Goal: Transaction & Acquisition: Purchase product/service

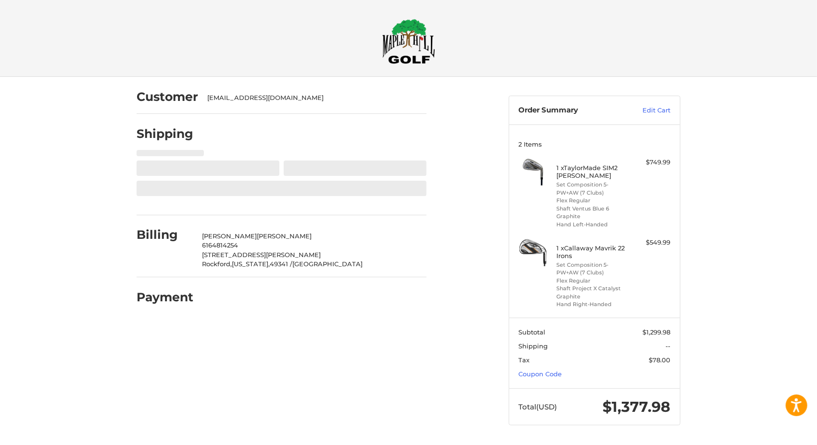
select select "**"
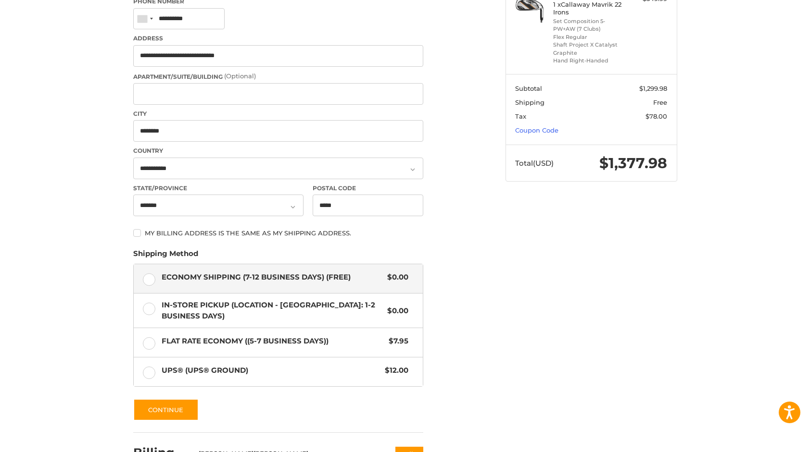
scroll to position [264, 0]
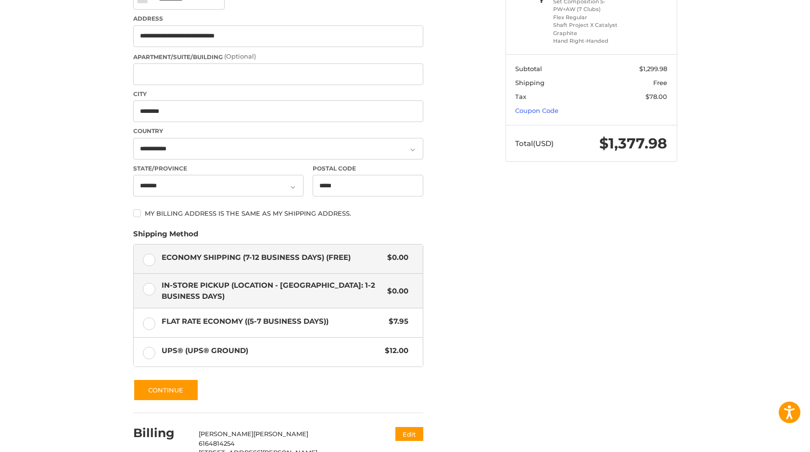
click at [154, 290] on label "In-Store Pickup (Location - [GEOGRAPHIC_DATA]: 1-2 BUSINESS DAYS) $0.00" at bounding box center [278, 291] width 289 height 34
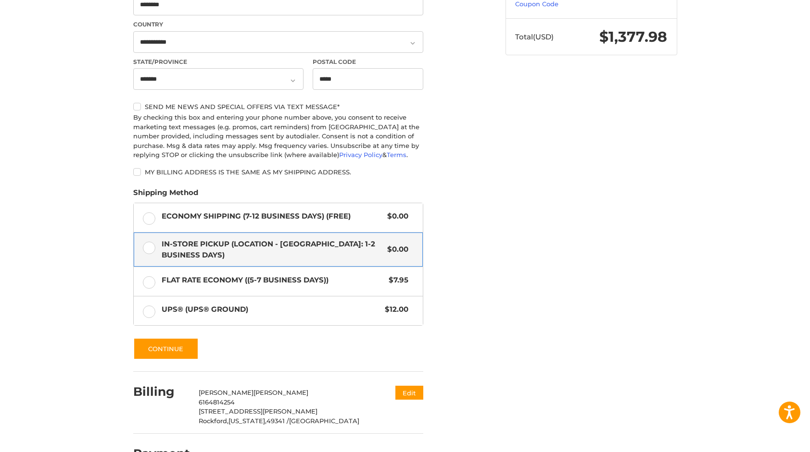
scroll to position [397, 0]
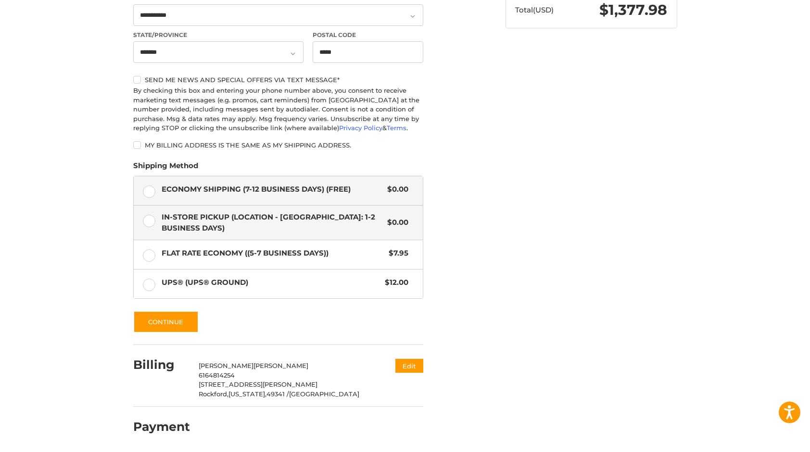
click at [153, 193] on label "Economy Shipping (7-12 Business Days) (Free) $0.00" at bounding box center [278, 190] width 289 height 29
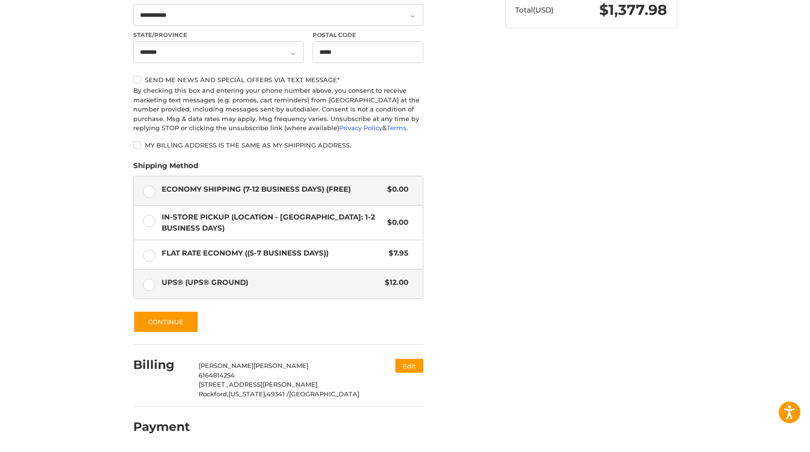
click at [153, 287] on label "UPS® (UPS® Ground) $12.00" at bounding box center [278, 284] width 289 height 29
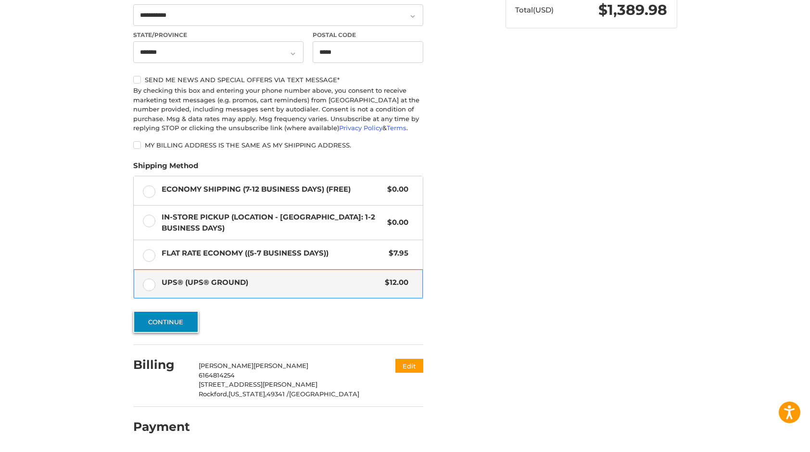
scroll to position [396, 0]
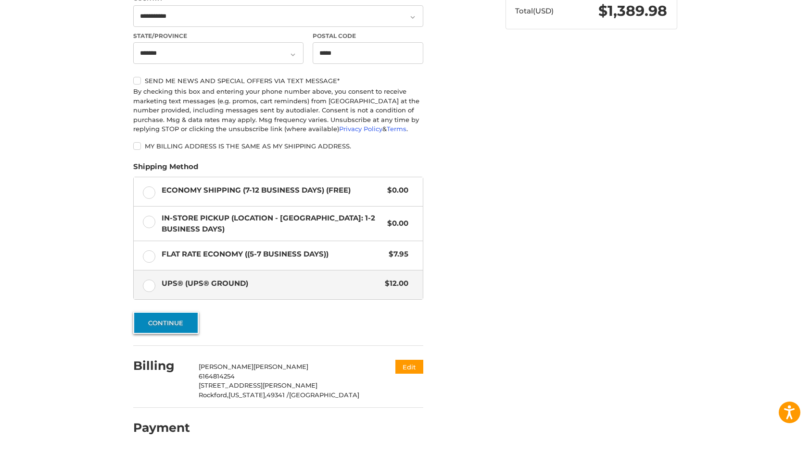
click at [176, 322] on button "Continue" at bounding box center [165, 323] width 65 height 22
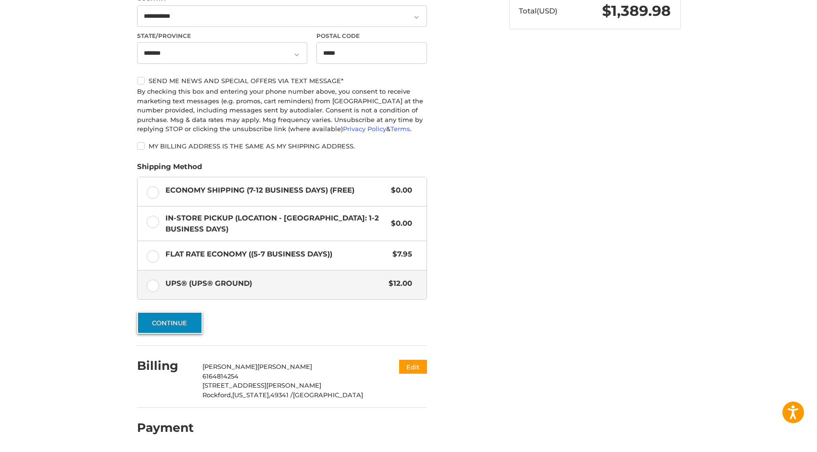
scroll to position [0, 0]
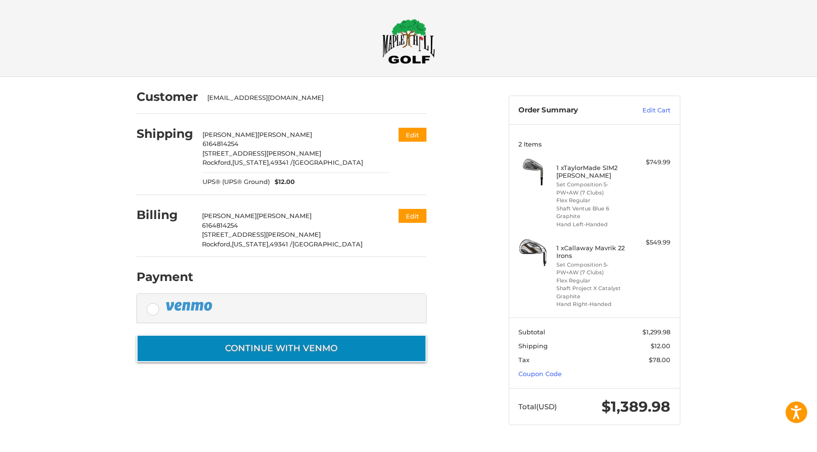
click at [311, 345] on button "Continue with Venmo" at bounding box center [282, 348] width 290 height 27
